Goal: Contribute content

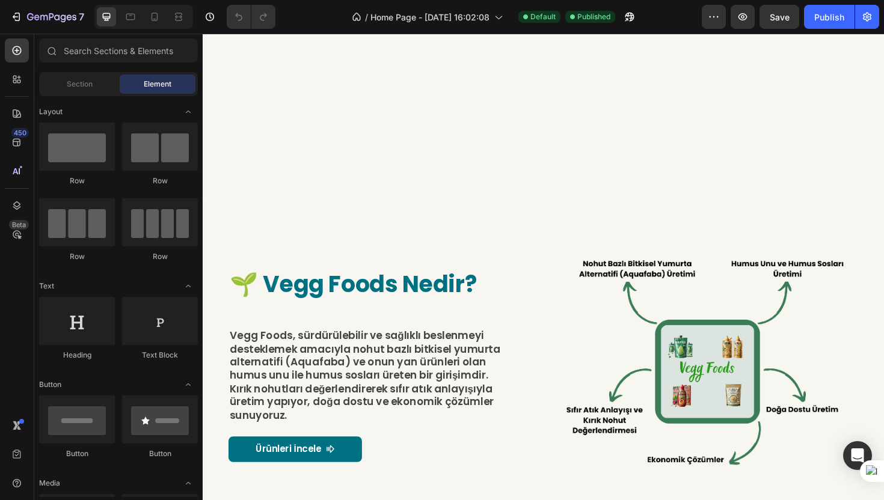
scroll to position [585, 0]
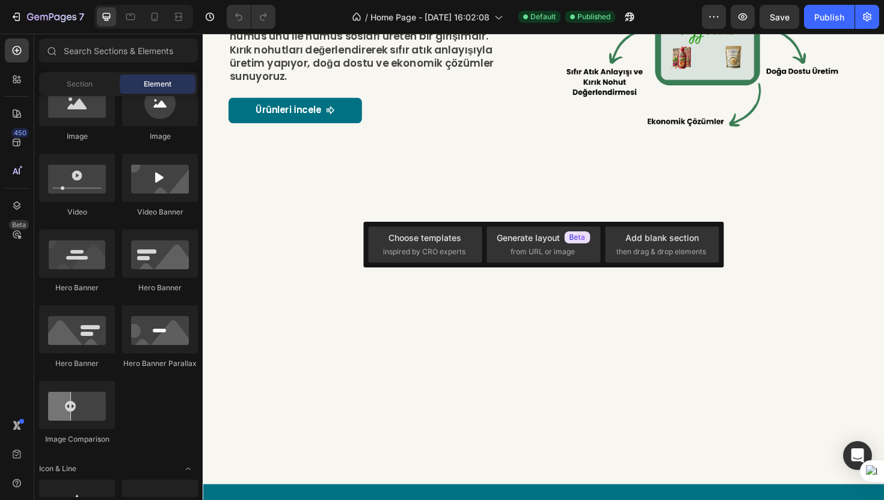
scroll to position [0, 0]
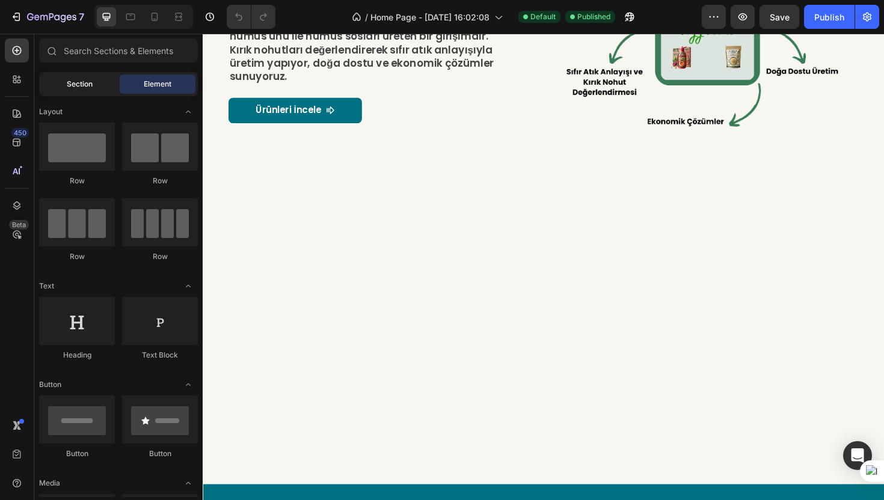
click at [92, 85] on div "Section" at bounding box center [79, 84] width 76 height 19
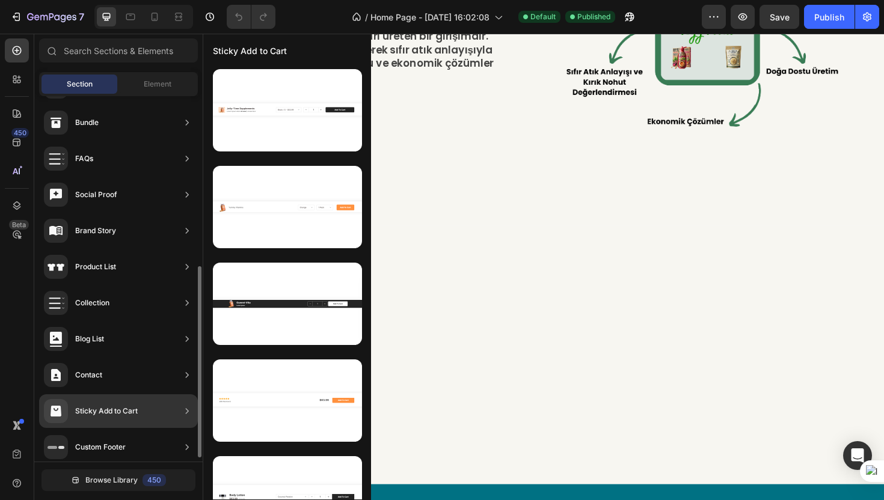
scroll to position [332, 0]
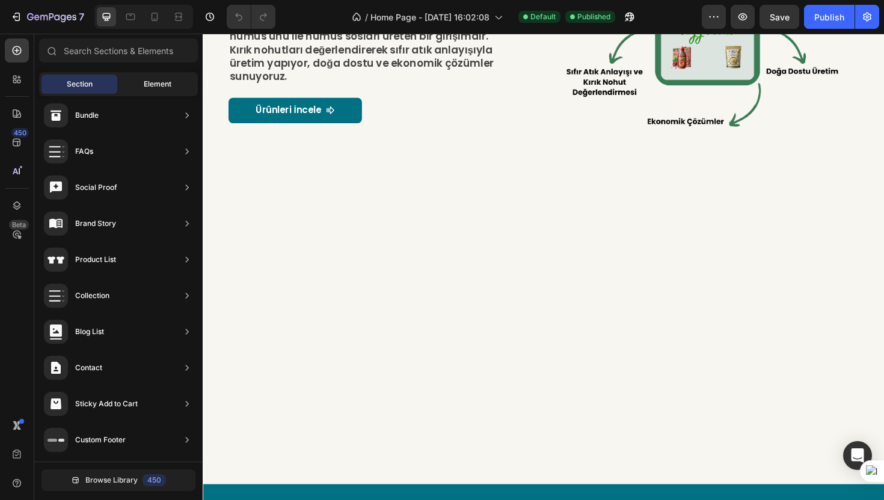
click at [152, 79] on span "Element" at bounding box center [158, 84] width 28 height 11
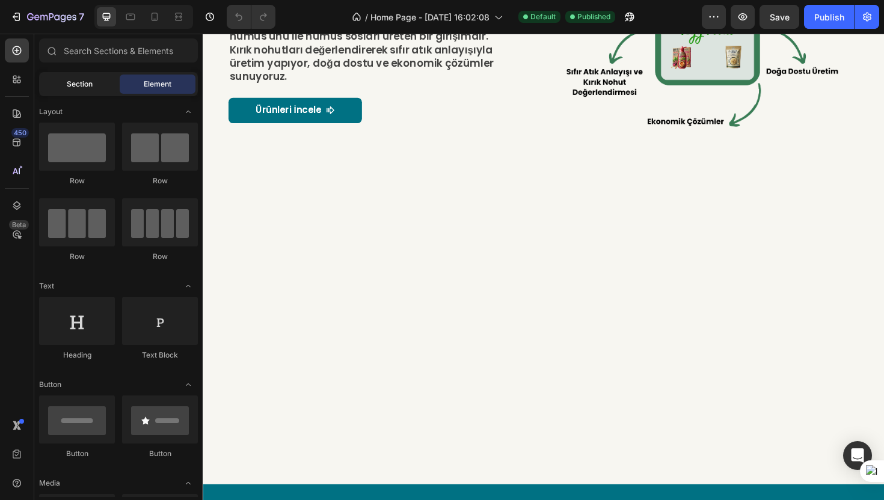
click at [100, 80] on div "Section" at bounding box center [79, 84] width 76 height 19
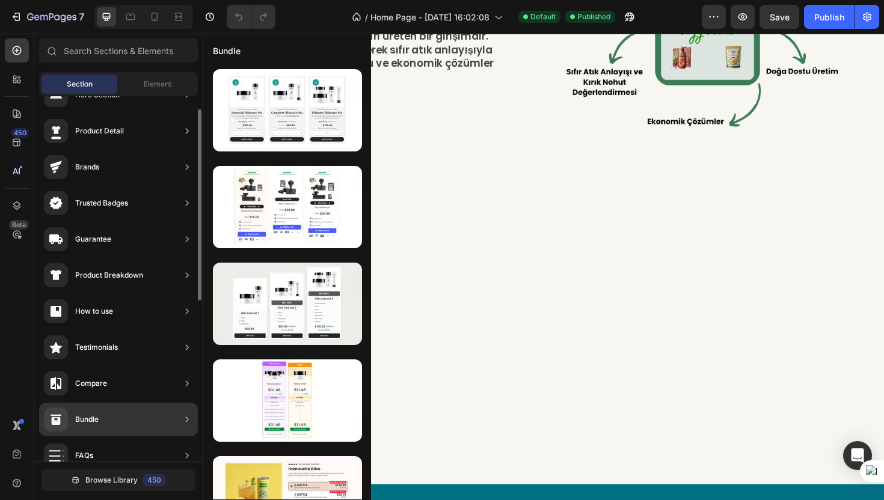
scroll to position [27, 0]
click at [192, 162] on icon at bounding box center [187, 168] width 12 height 12
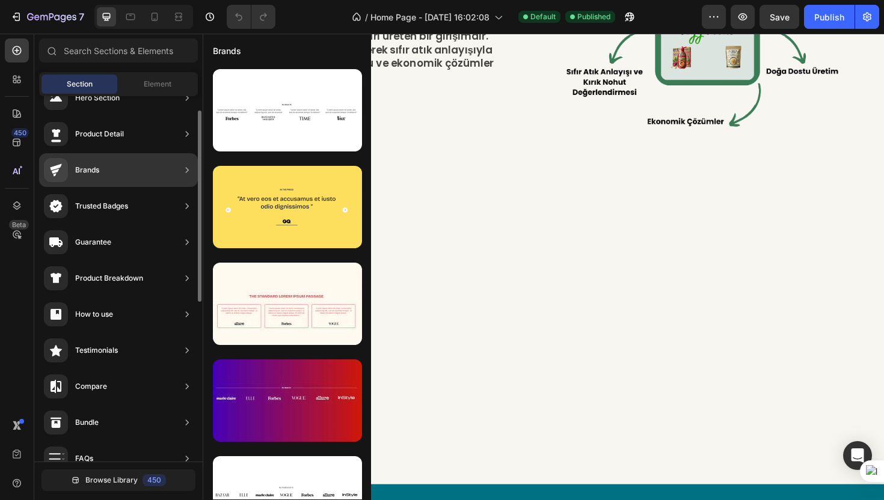
scroll to position [26, 0]
click at [86, 175] on div "Brands" at bounding box center [71, 169] width 55 height 24
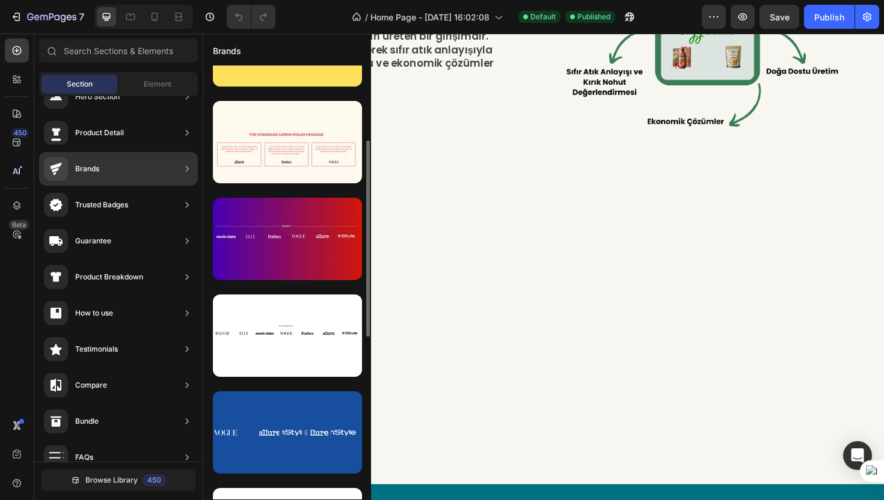
scroll to position [161, 0]
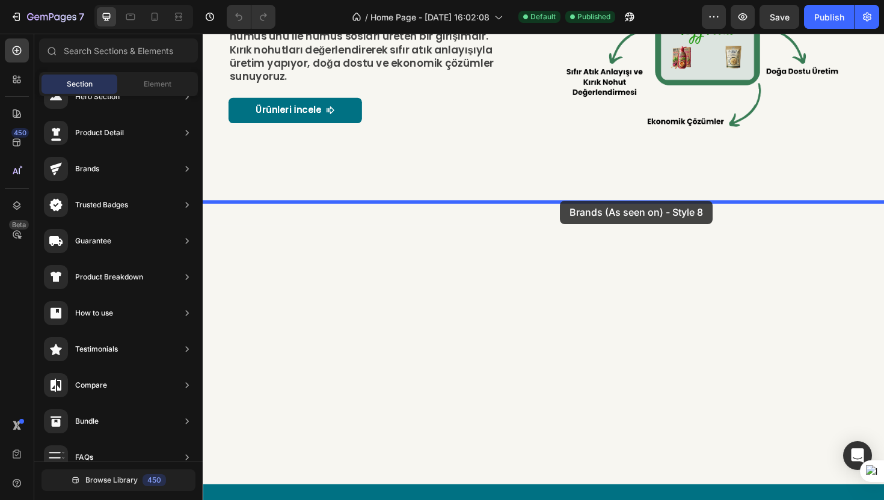
drag, startPoint x: 483, startPoint y: 262, endPoint x: 581, endPoint y: 210, distance: 110.3
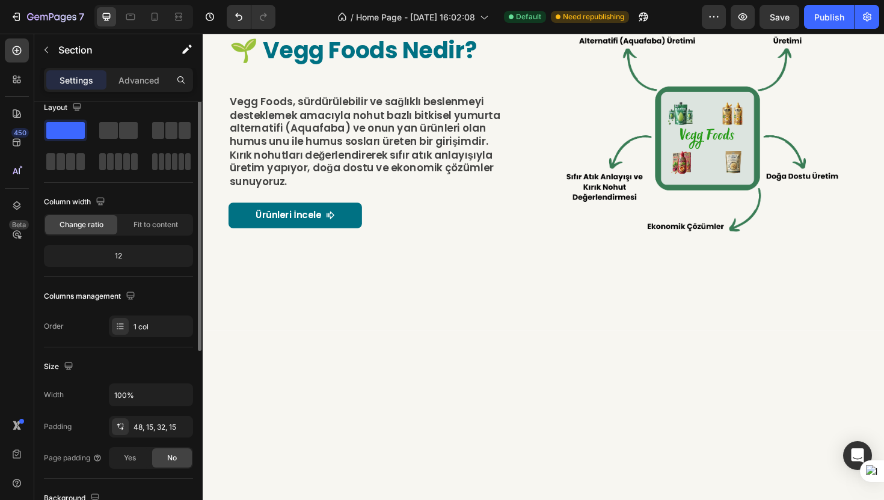
scroll to position [3, 0]
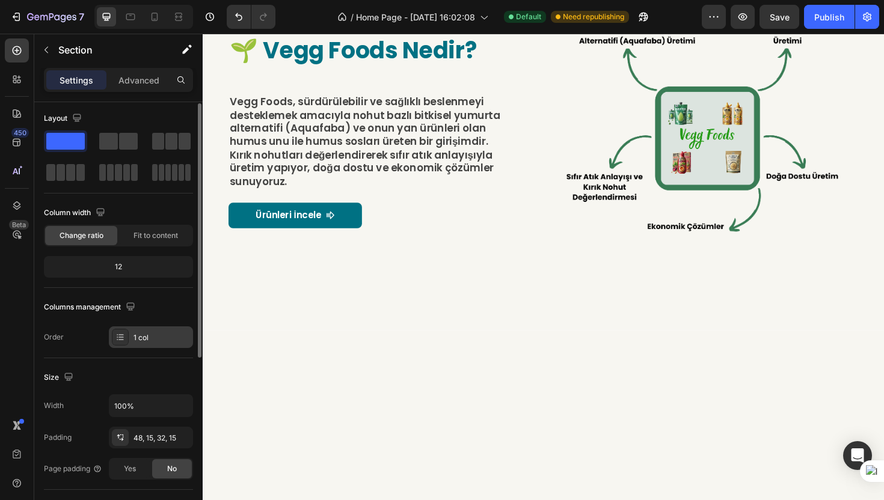
click at [154, 341] on div "1 col" at bounding box center [161, 337] width 57 height 11
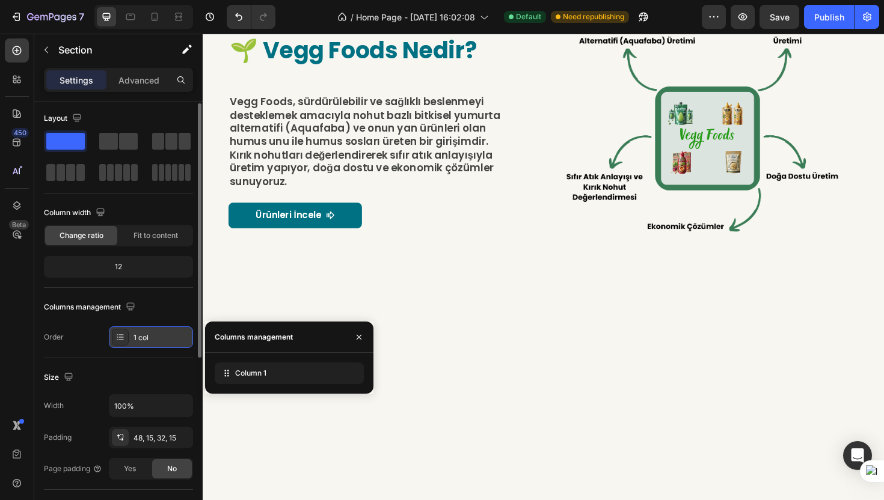
click at [160, 341] on div "1 col" at bounding box center [161, 337] width 57 height 11
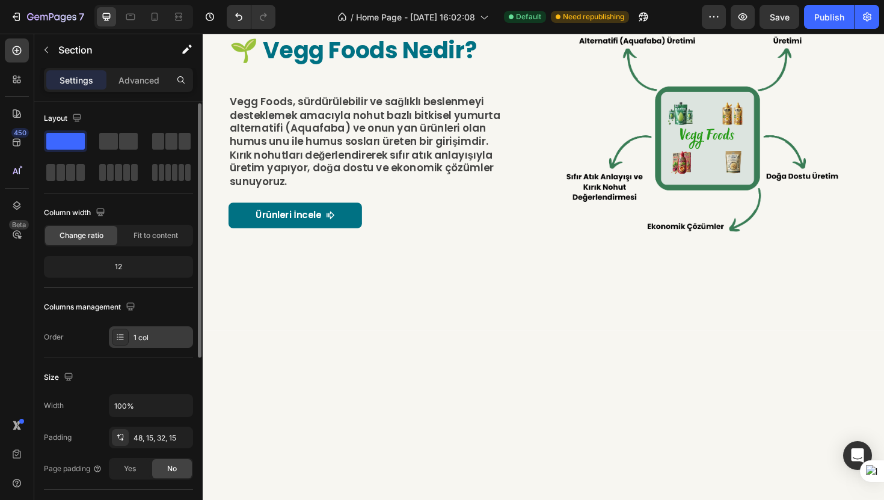
scroll to position [0, 0]
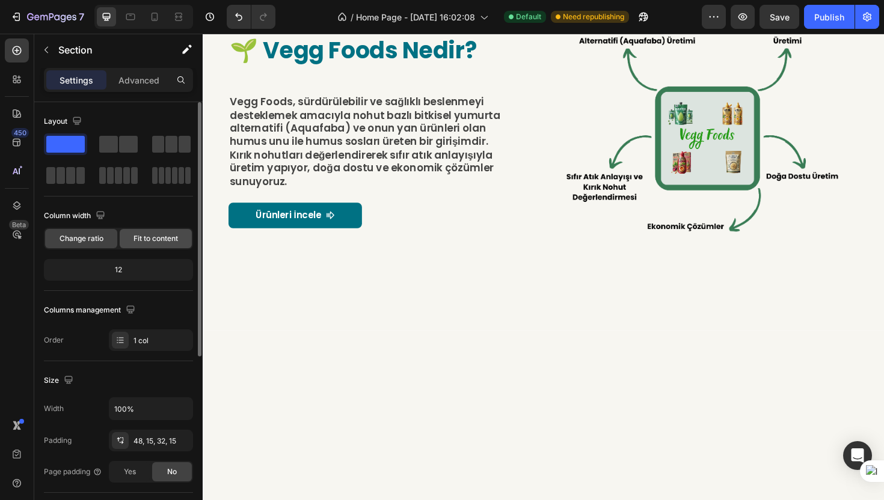
click at [144, 239] on span "Fit to content" at bounding box center [155, 238] width 44 height 11
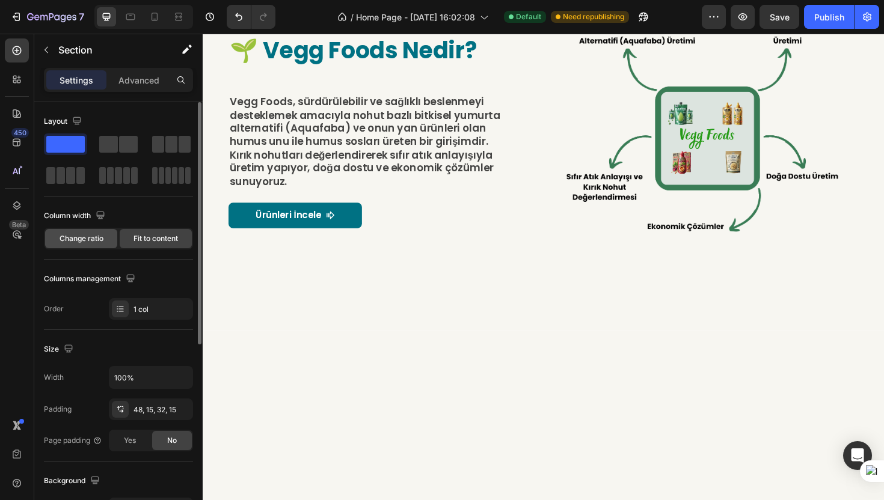
click at [99, 238] on span "Change ratio" at bounding box center [82, 238] width 44 height 11
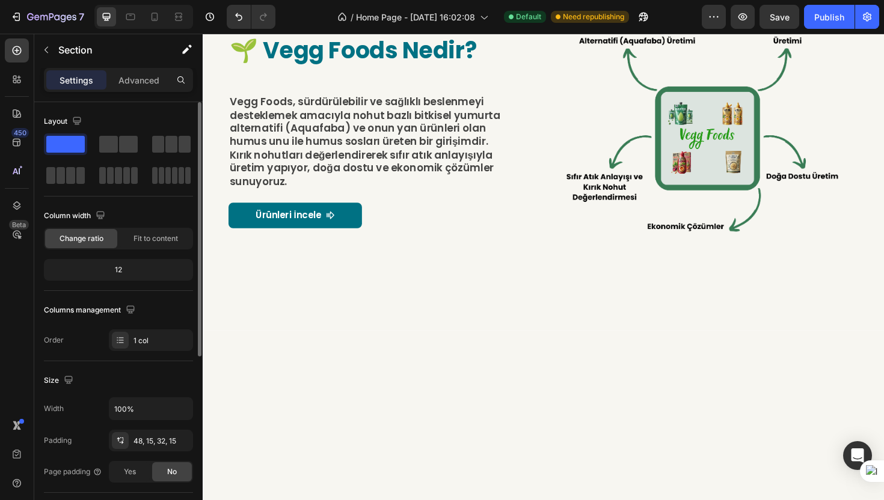
click at [130, 271] on div "12" at bounding box center [118, 269] width 144 height 17
click at [121, 270] on div "12" at bounding box center [118, 269] width 144 height 17
click at [158, 242] on span "Fit to content" at bounding box center [155, 238] width 44 height 11
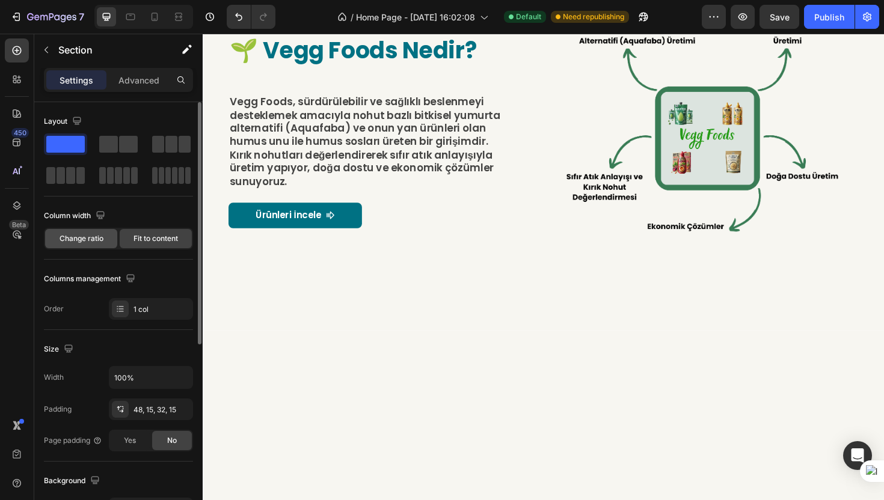
click at [88, 242] on span "Change ratio" at bounding box center [82, 238] width 44 height 11
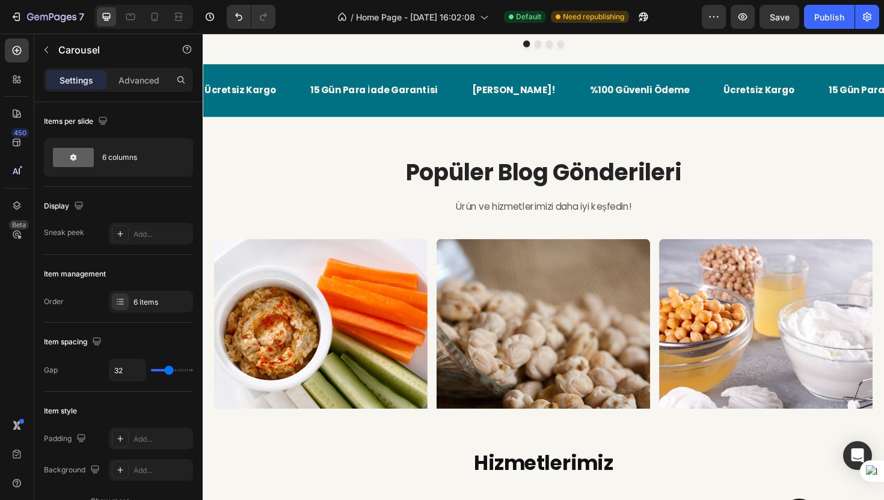
scroll to position [1539, 0]
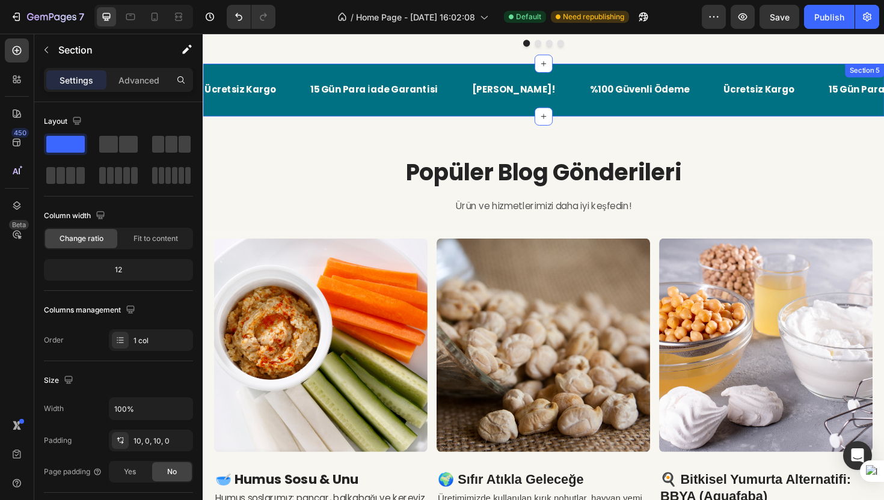
click at [454, 115] on div "Ücretsiz Kargo Text 15 Gün Para İade Garantisi Text [PERSON_NAME]! Text %100 Gü…" at bounding box center [563, 94] width 721 height 56
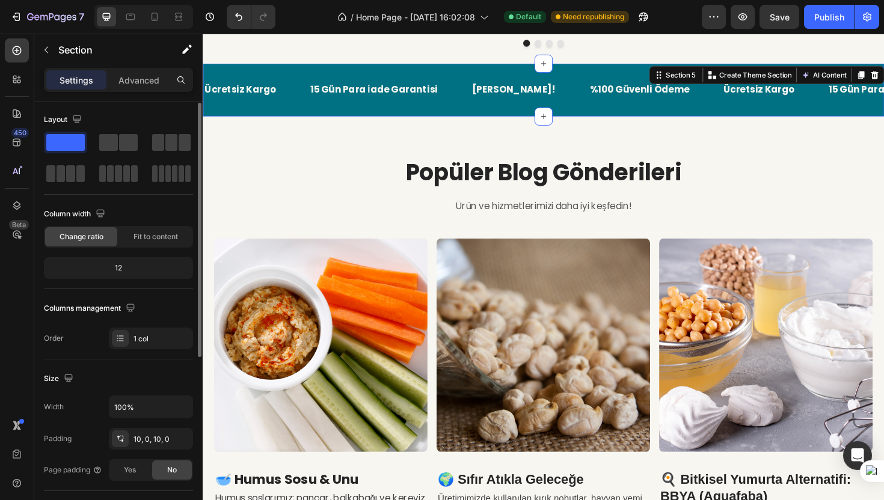
scroll to position [0, 0]
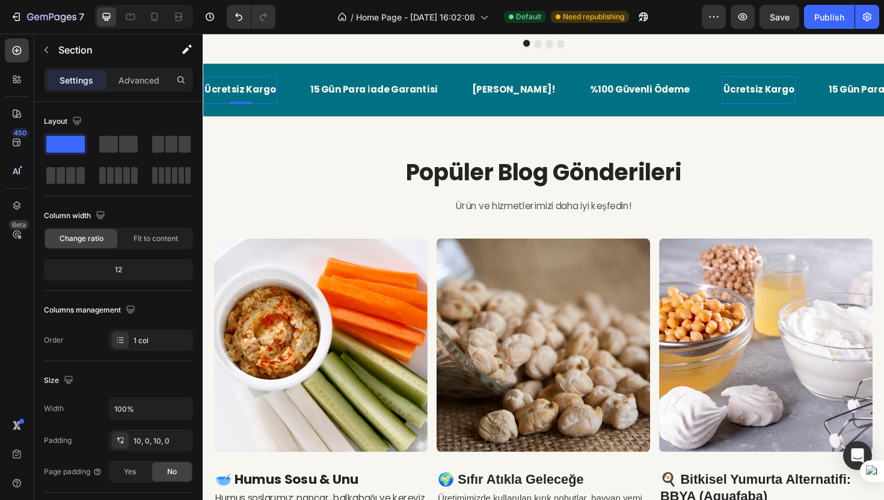
click at [252, 101] on p "Ücretsiz Kargo" at bounding box center [242, 93] width 76 height 17
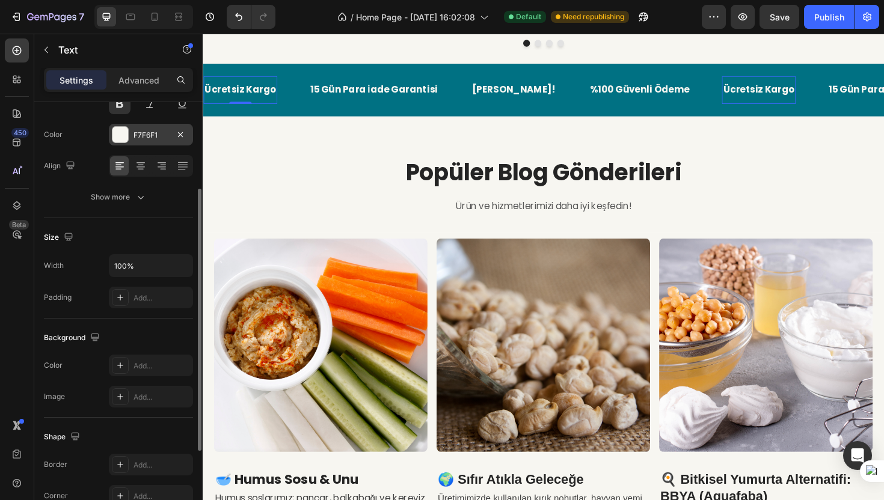
scroll to position [145, 0]
click at [121, 400] on div at bounding box center [120, 395] width 17 height 17
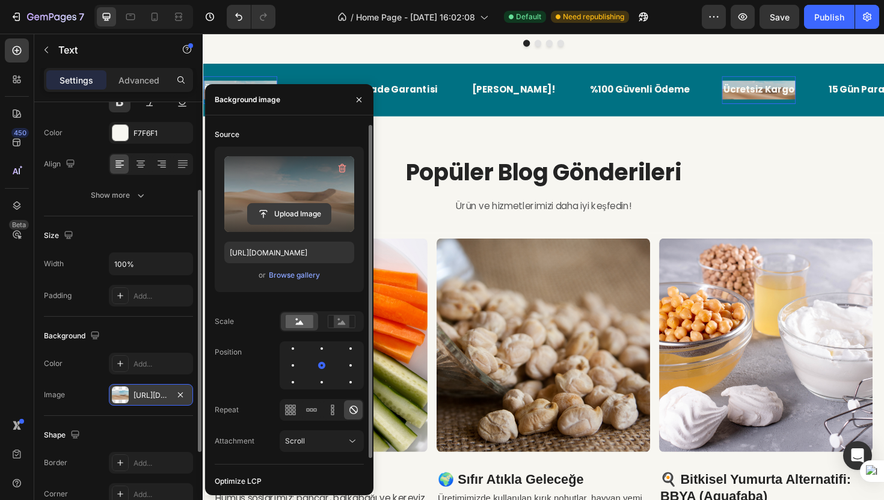
click at [292, 212] on input "file" at bounding box center [289, 214] width 83 height 20
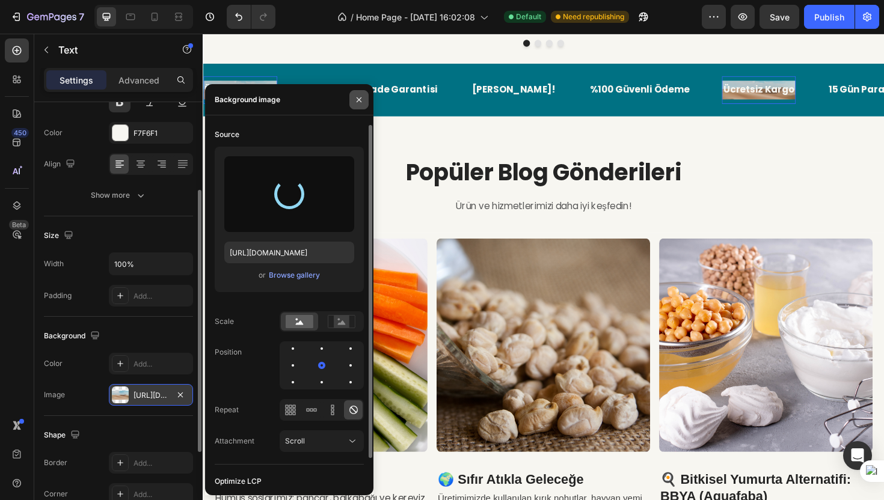
type input "[URL][DOMAIN_NAME]"
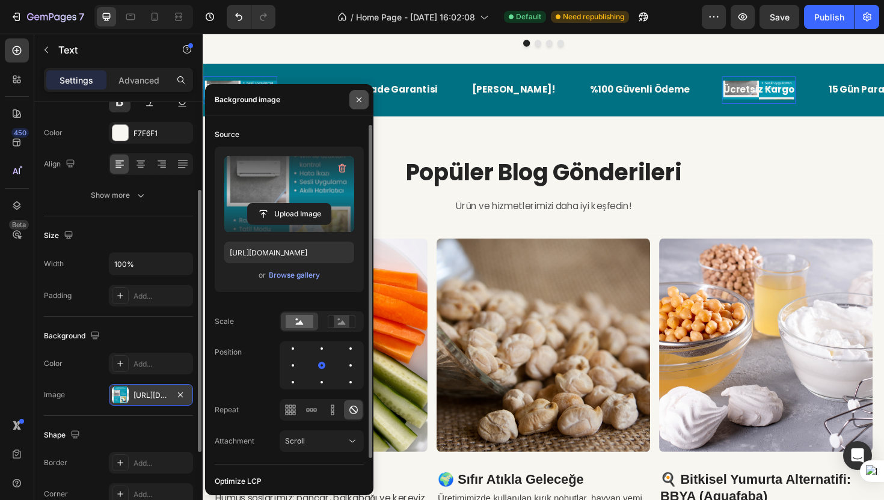
click at [360, 99] on icon "button" at bounding box center [359, 100] width 10 height 10
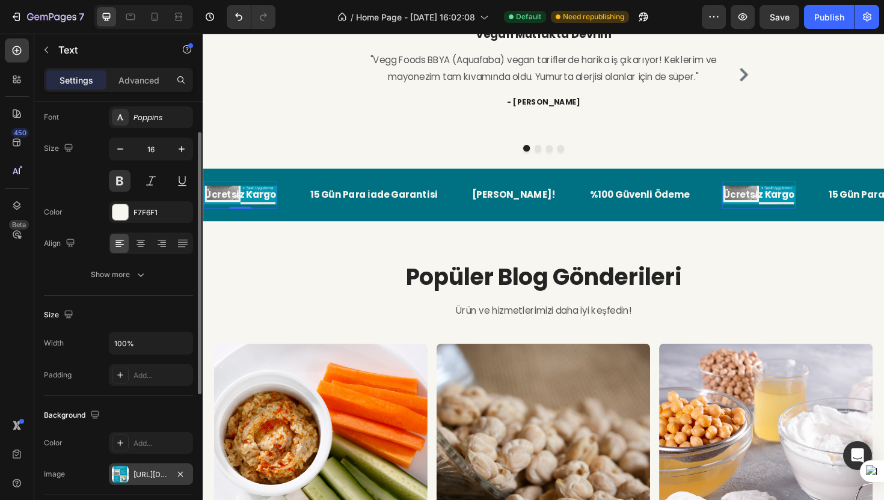
scroll to position [43, 0]
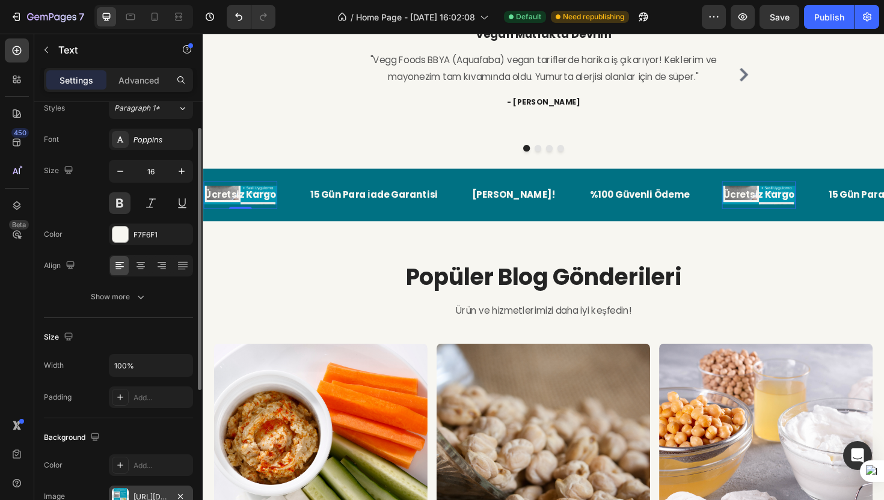
click at [254, 204] on p "Ücretsiz Kargo" at bounding box center [242, 204] width 76 height 17
click at [262, 205] on p "Ücretsiz Kargo" at bounding box center [242, 204] width 76 height 17
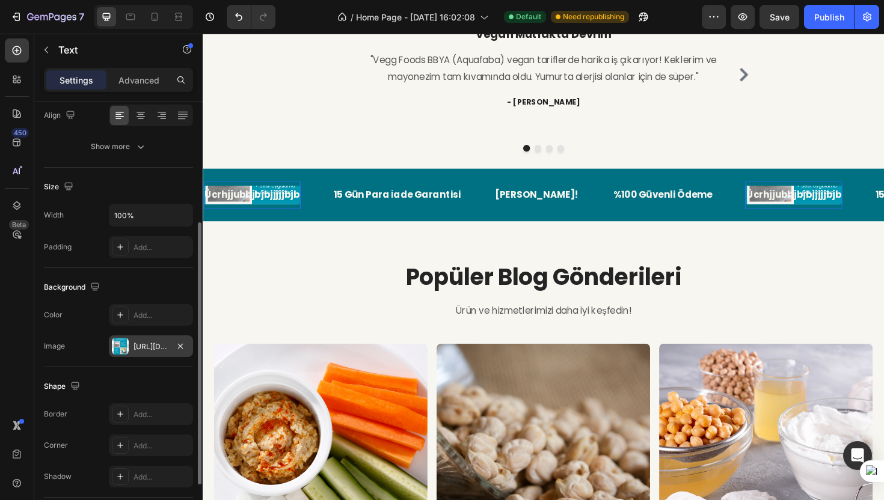
scroll to position [195, 0]
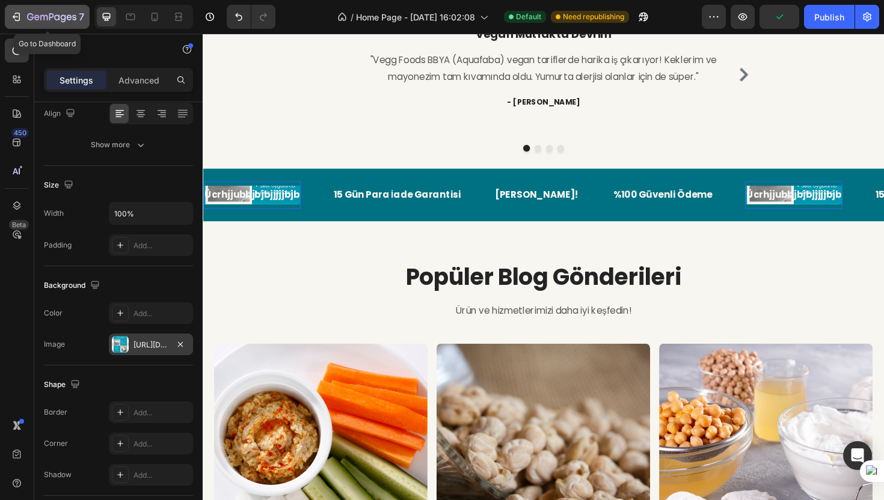
click at [20, 14] on icon "button" at bounding box center [16, 17] width 12 height 12
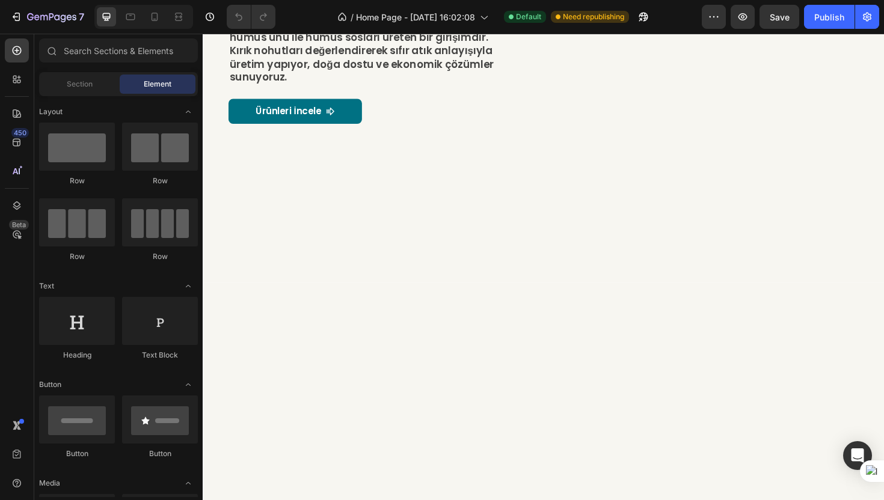
scroll to position [673, 0]
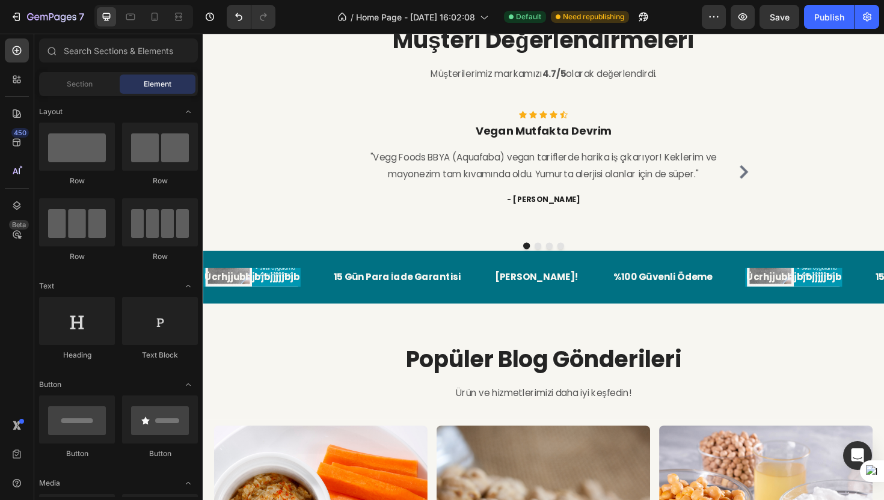
scroll to position [1198, 0]
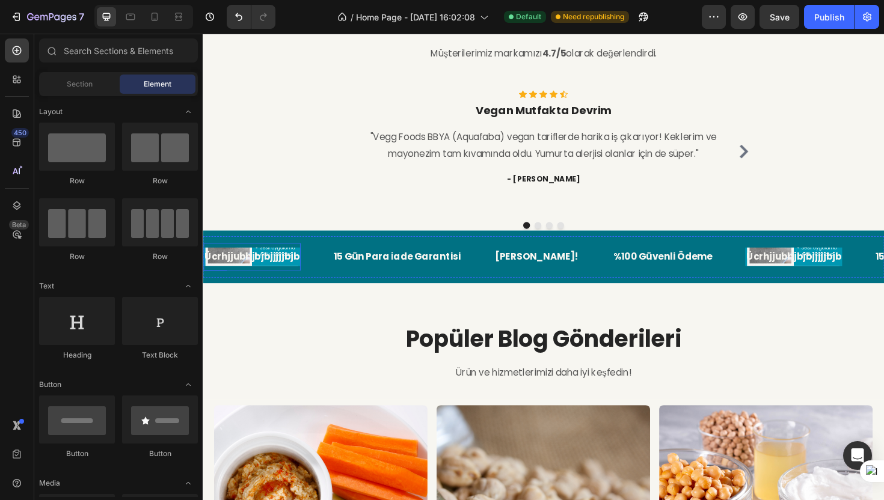
click at [298, 267] on p "Ücrhjjubhjbjbjjjjjbjb" at bounding box center [254, 269] width 100 height 17
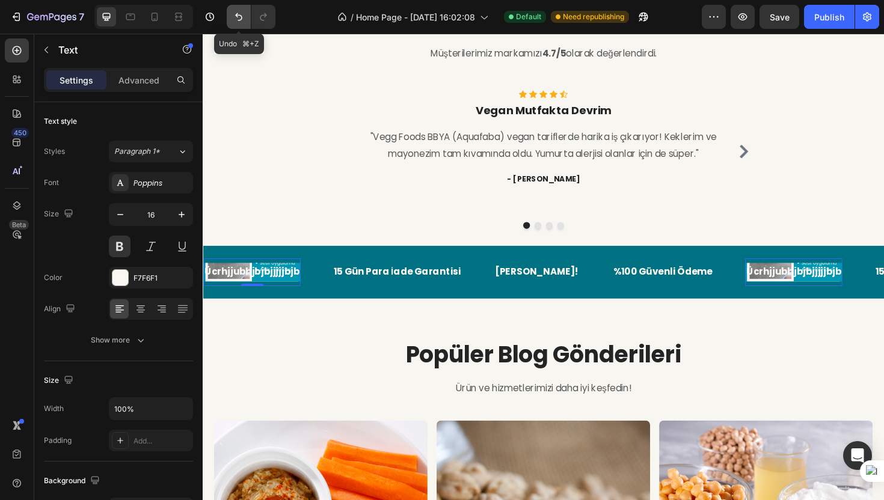
click at [240, 20] on icon "Undo/Redo" at bounding box center [238, 17] width 7 height 8
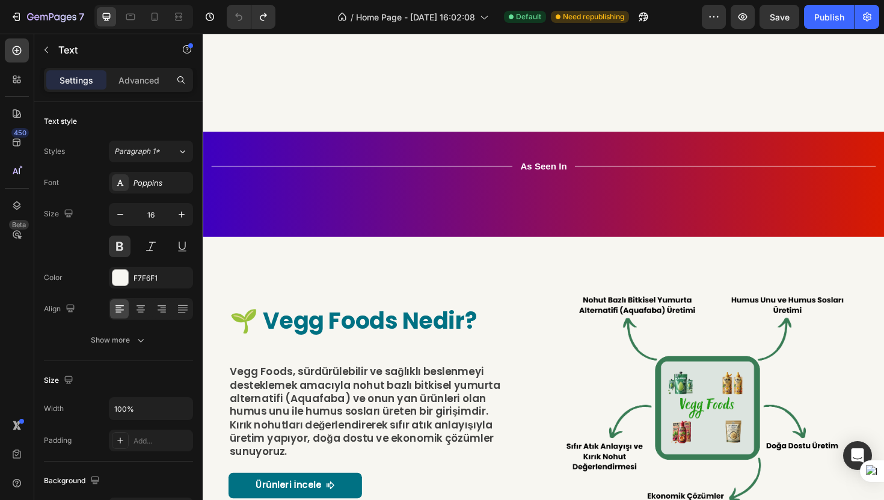
scroll to position [653, 0]
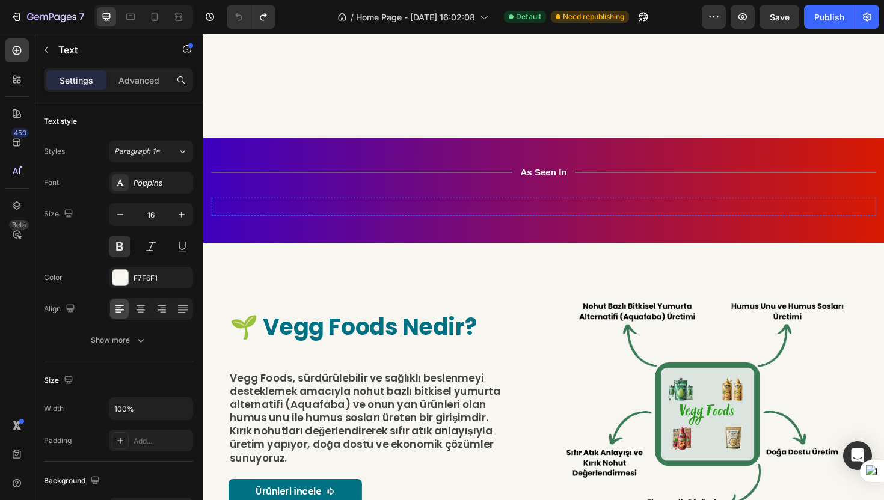
click at [359, 217] on div "Image" at bounding box center [382, 217] width 101 height 0
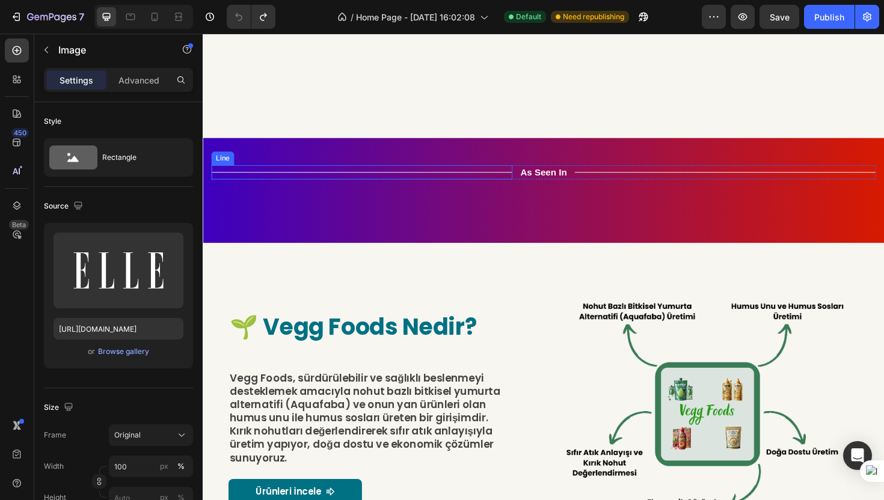
click at [345, 168] on div "Title Line As Seen In Text Block Title Line Row Image Image 0 Image Image Image…" at bounding box center [563, 199] width 721 height 111
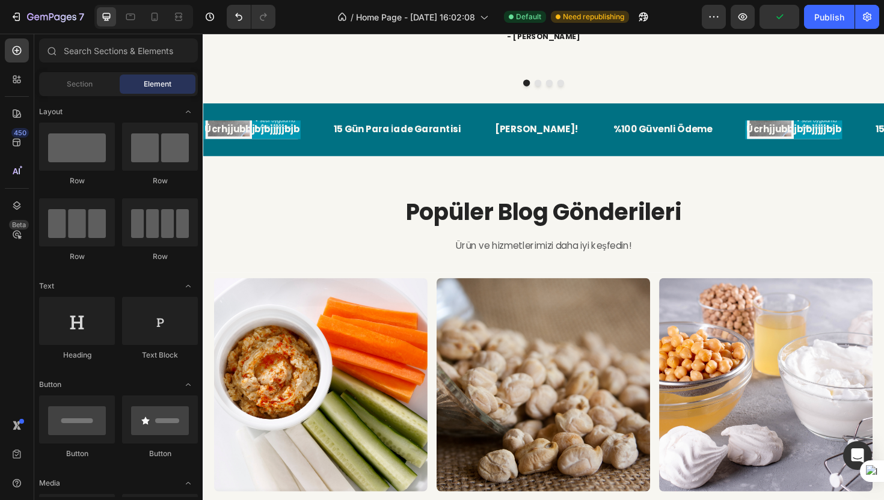
scroll to position [1354, 0]
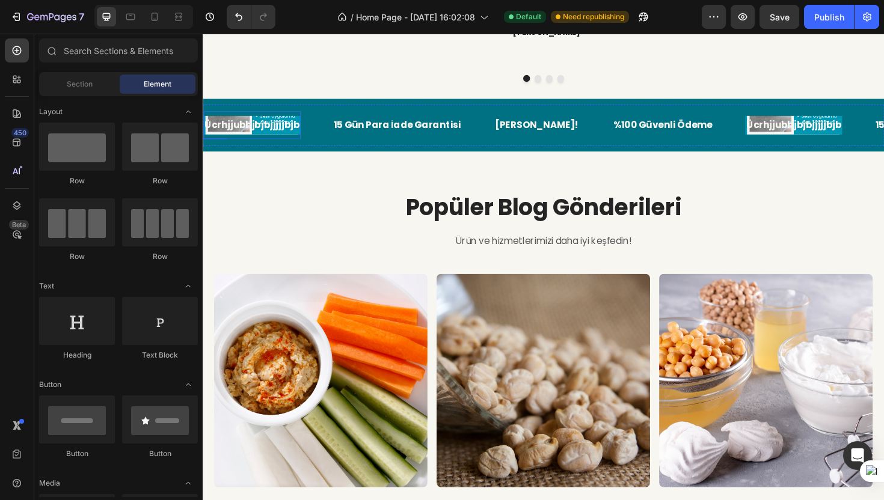
click at [294, 136] on p "Ücrhjjubhjbjbjjjjjbjb" at bounding box center [254, 130] width 100 height 17
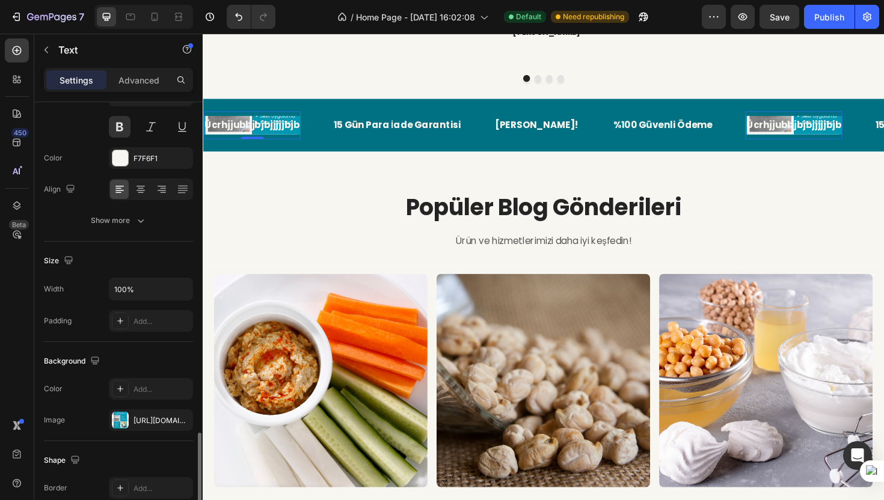
scroll to position [280, 0]
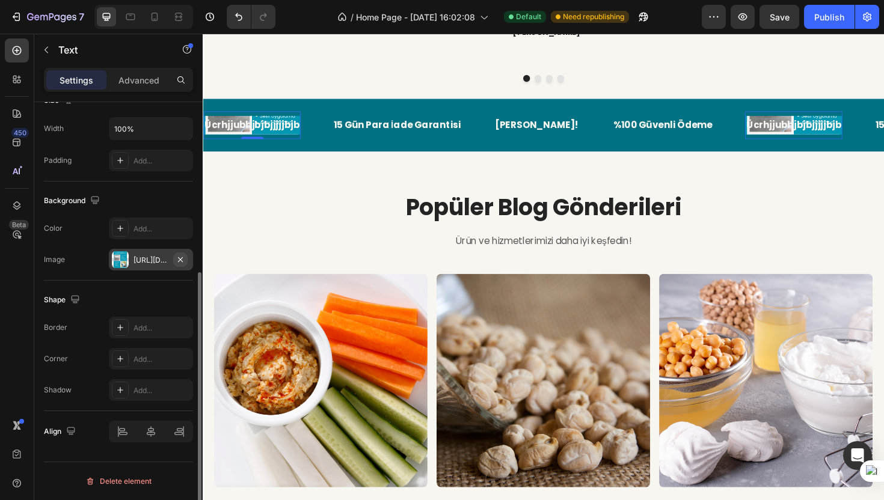
click at [177, 258] on icon "button" at bounding box center [181, 260] width 10 height 10
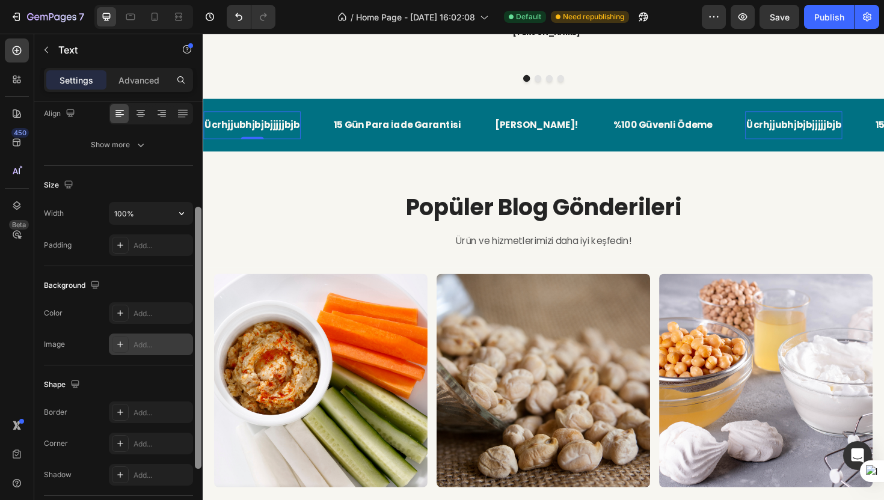
scroll to position [187, 0]
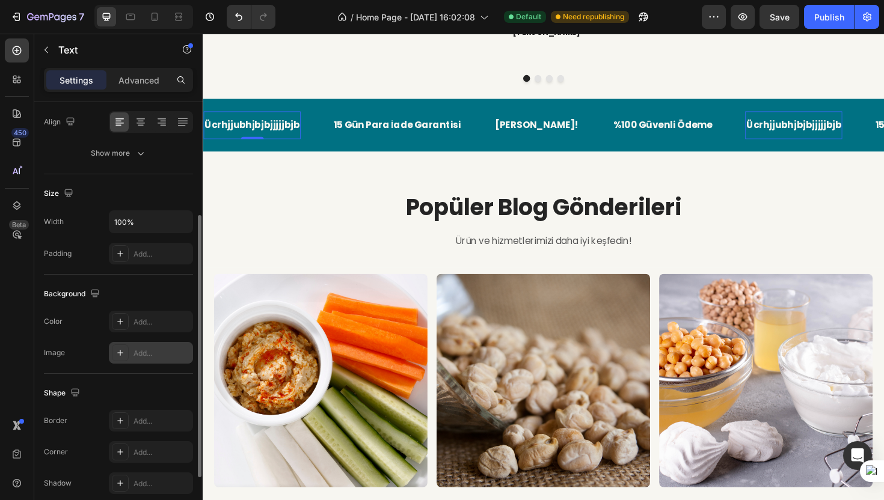
click at [274, 133] on p "Ücrhjjubhjbjbjjjjjbjb" at bounding box center [254, 130] width 100 height 17
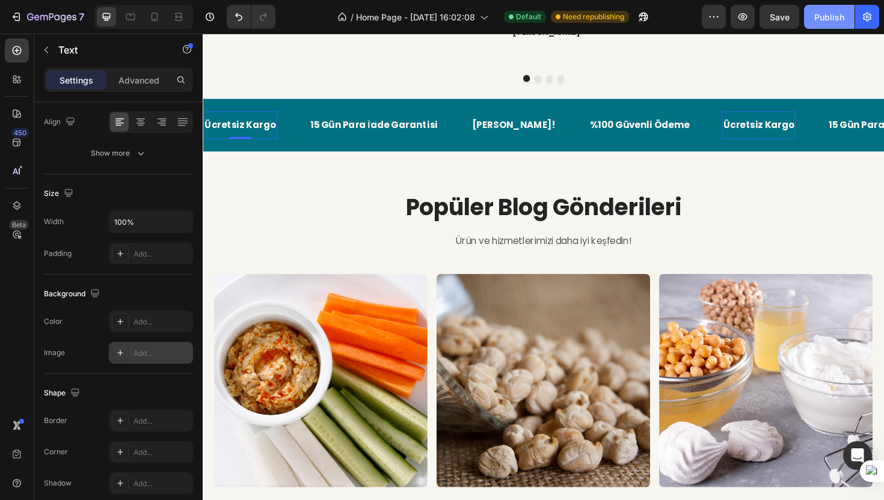
click at [810, 17] on button "Publish" at bounding box center [829, 17] width 50 height 24
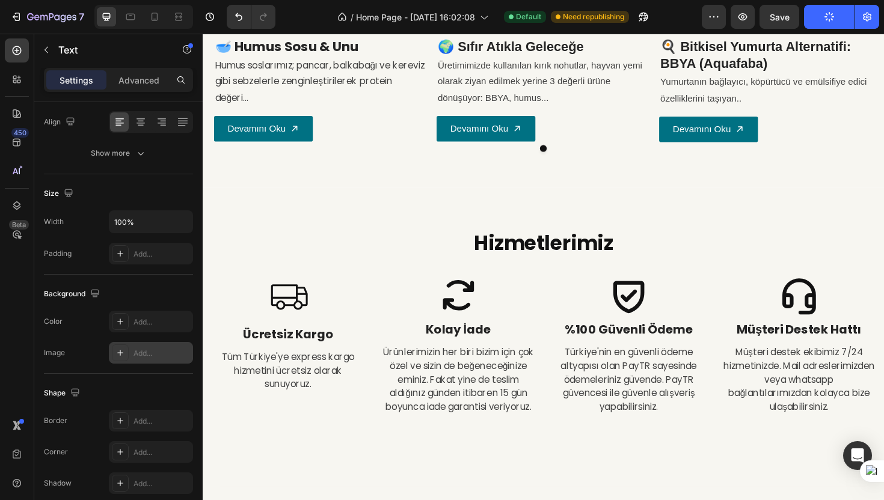
scroll to position [1849, 0]
